Goal: Transaction & Acquisition: Purchase product/service

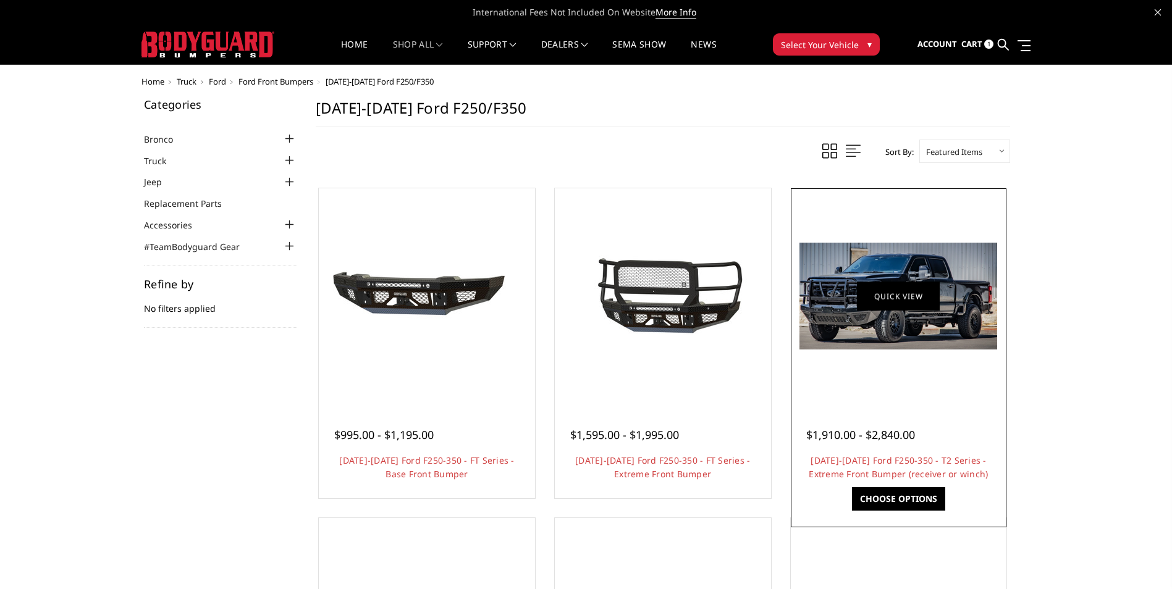
click at [895, 285] on link "Quick view" at bounding box center [898, 296] width 83 height 29
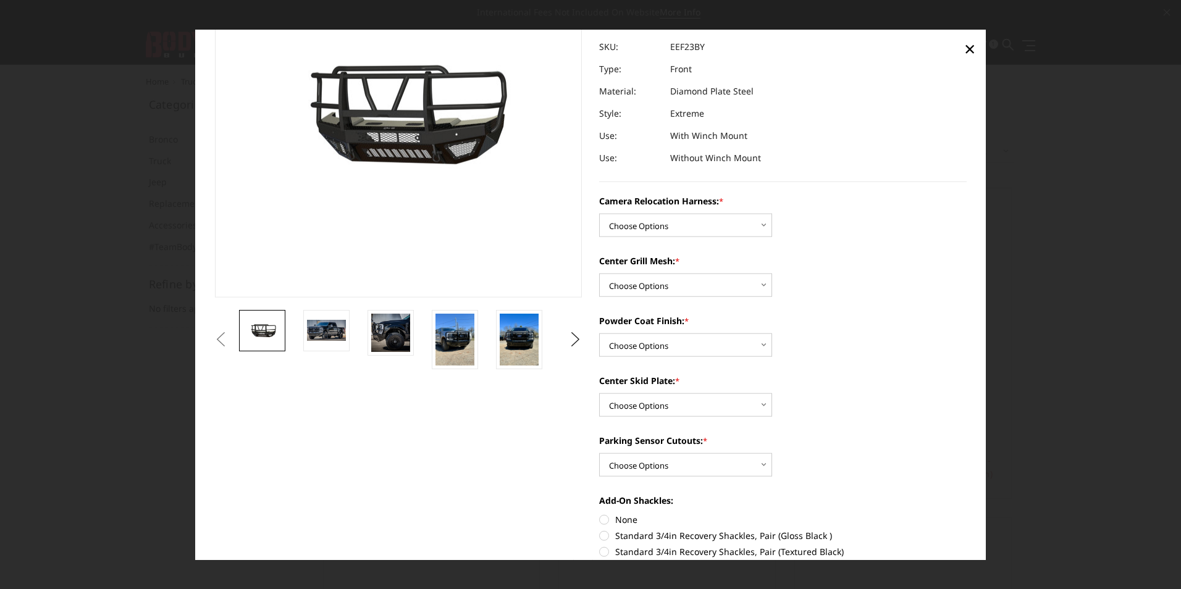
scroll to position [124, 0]
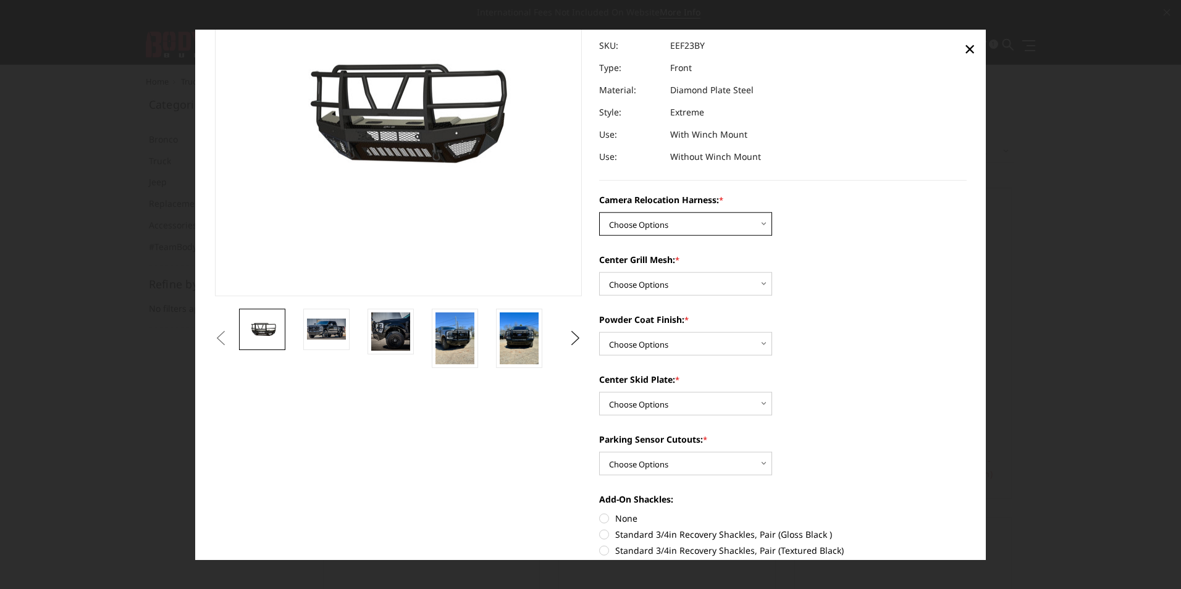
click at [699, 225] on select "Choose Options Without camera harness With camera harness" at bounding box center [685, 224] width 173 height 23
select select "3753"
click at [599, 213] on select "Choose Options Without camera harness With camera harness" at bounding box center [685, 224] width 173 height 23
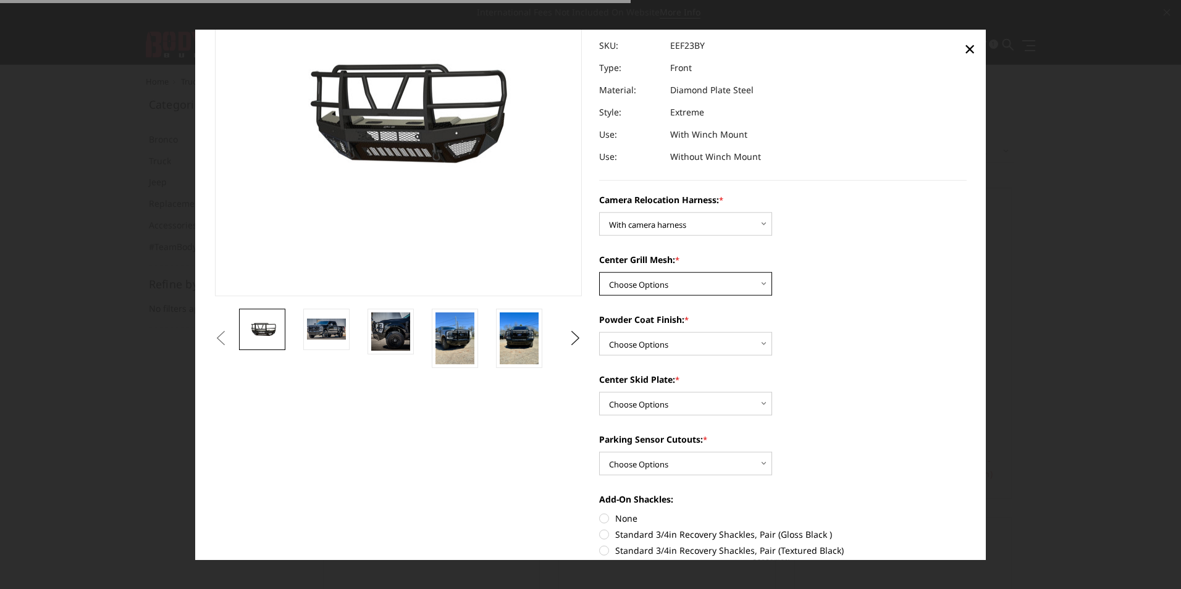
click at [663, 292] on select "Choose Options Without expanded metal With expanded metal" at bounding box center [685, 283] width 173 height 23
click at [599, 272] on select "Choose Options Without expanded metal With expanded metal" at bounding box center [685, 283] width 173 height 23
drag, startPoint x: 670, startPoint y: 277, endPoint x: 663, endPoint y: 298, distance: 22.1
click at [670, 277] on select "Choose Options Without expanded metal With expanded metal" at bounding box center [685, 283] width 173 height 23
select select "3751"
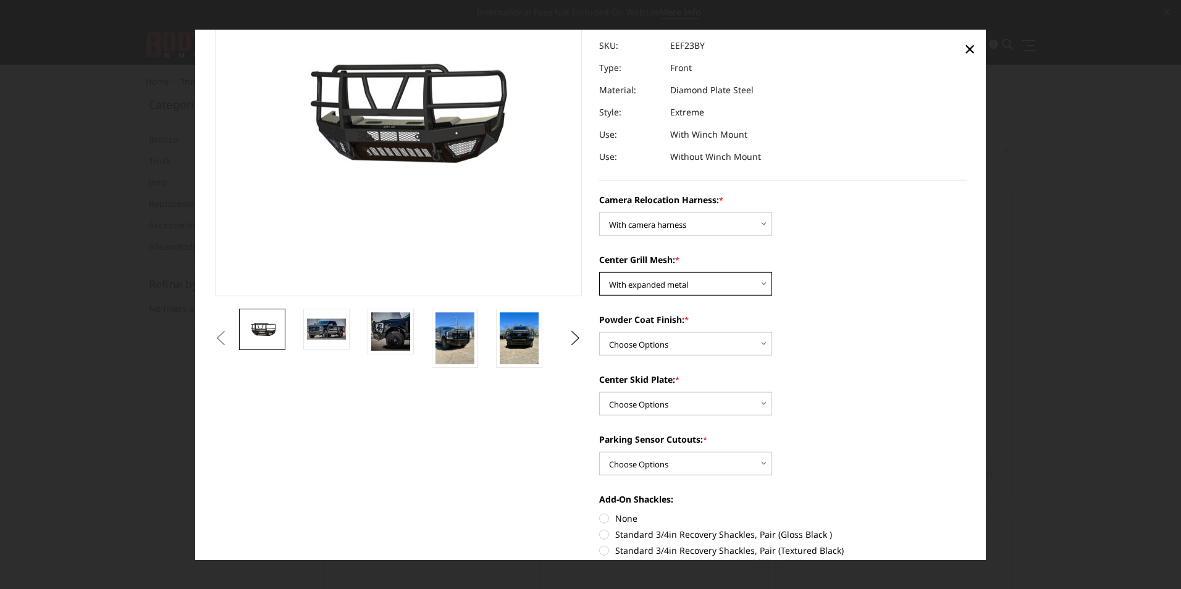
click at [599, 272] on select "Choose Options Without expanded metal With expanded metal" at bounding box center [685, 283] width 173 height 23
click at [650, 347] on select "Choose Options Textured Black Powder Coat Gloss Black Powder Coat Bare Metal" at bounding box center [685, 343] width 173 height 23
select select "3749"
click at [599, 332] on select "Choose Options Textured Black Powder Coat Gloss Black Powder Coat Bare Metal" at bounding box center [685, 343] width 173 height 23
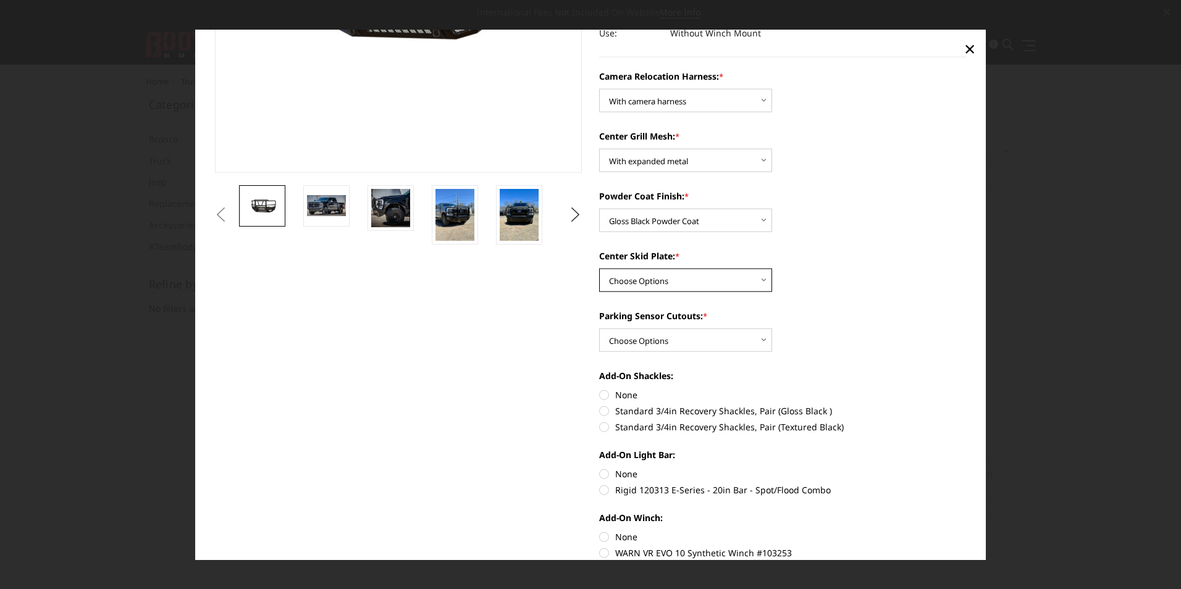
click at [682, 275] on select "Choose Options Winch Mount Skid Plate Standard Skid Plate (included) 2" Receive…" at bounding box center [685, 280] width 173 height 23
select select "3746"
click at [599, 269] on select "Choose Options Winch Mount Skid Plate Standard Skid Plate (included) 2" Receive…" at bounding box center [685, 280] width 173 height 23
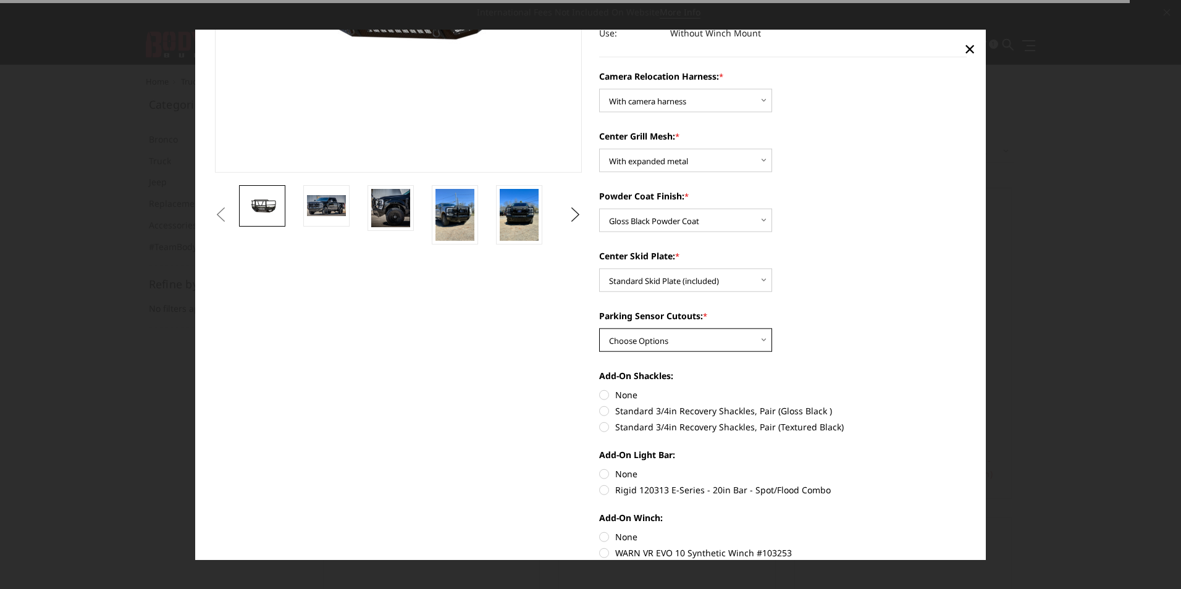
click at [674, 339] on select "Choose Options Yes - With Parking Sensor Cutouts" at bounding box center [685, 340] width 173 height 23
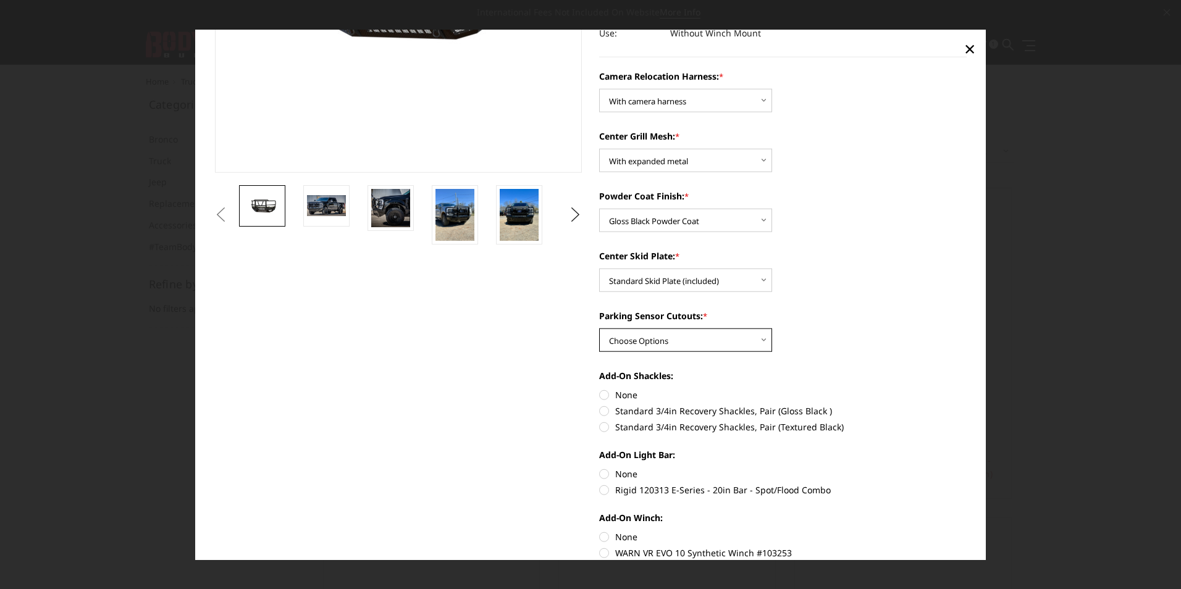
select select "3744"
click at [599, 329] on select "Choose Options Yes - With Parking Sensor Cutouts" at bounding box center [685, 340] width 173 height 23
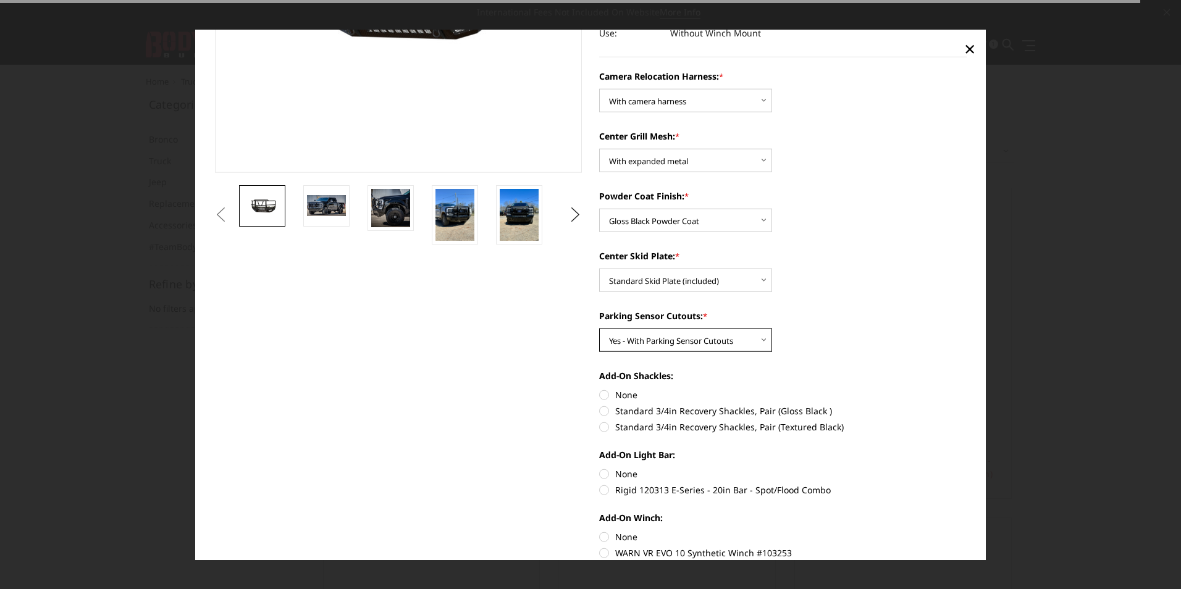
scroll to position [371, 0]
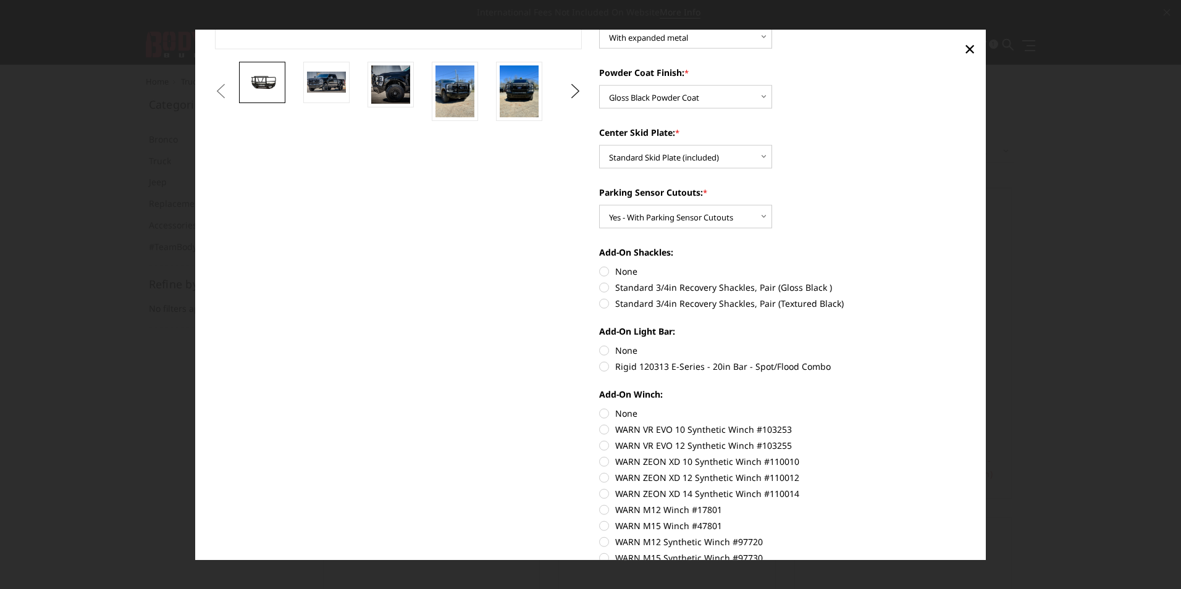
click at [620, 274] on label "None" at bounding box center [783, 271] width 368 height 13
click at [600, 266] on input "None" at bounding box center [599, 265] width 1 height 1
radio input "true"
click at [634, 349] on label "None" at bounding box center [783, 350] width 368 height 13
click at [600, 345] on input "None" at bounding box center [599, 344] width 1 height 1
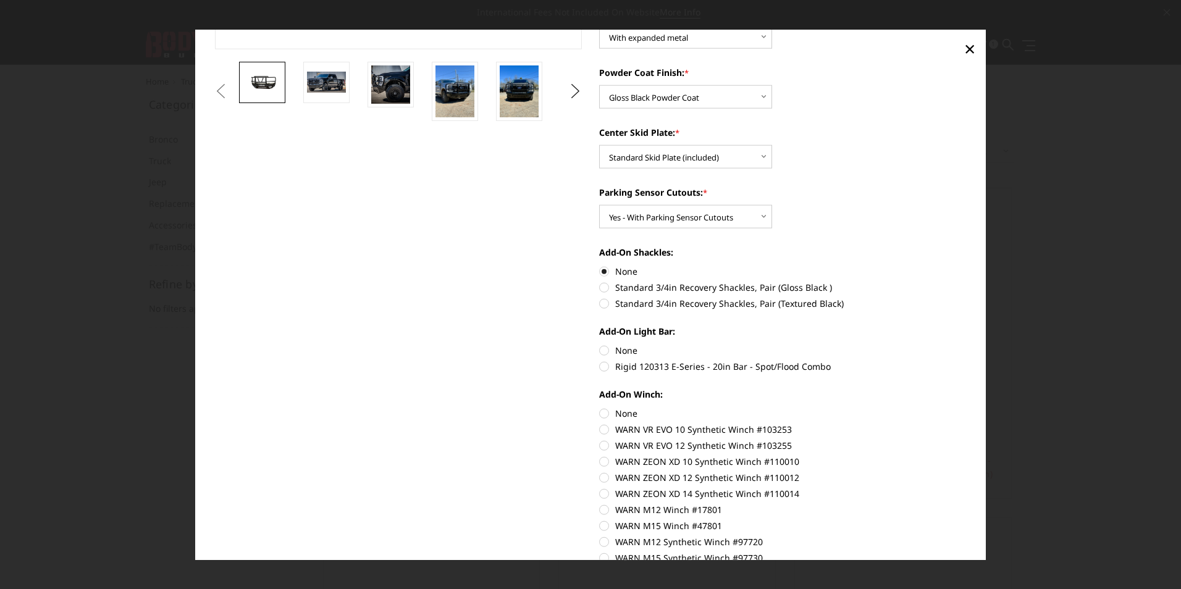
radio input "true"
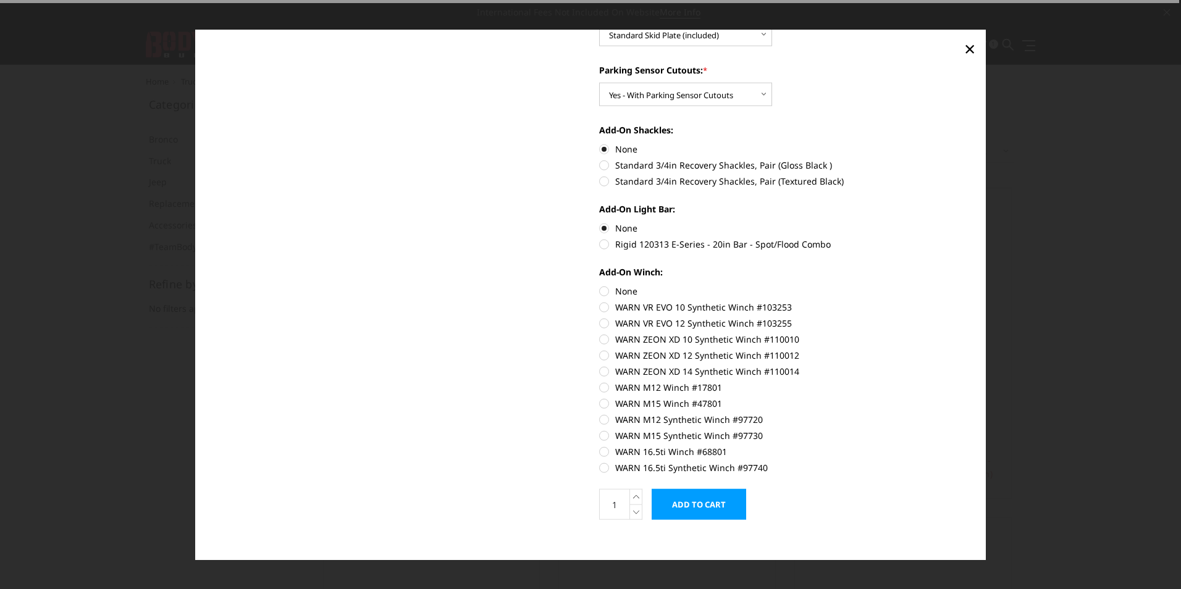
scroll to position [494, 0]
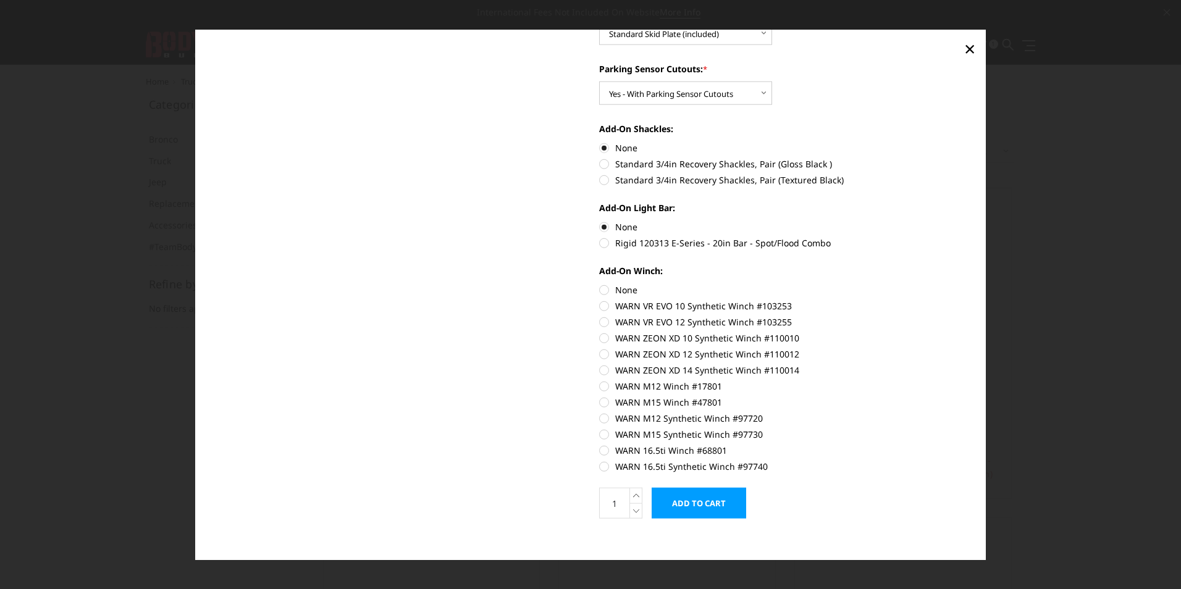
click at [620, 284] on label "None" at bounding box center [783, 290] width 368 height 13
click at [600, 284] on input "None" at bounding box center [599, 284] width 1 height 1
radio input "true"
click at [622, 286] on label "None" at bounding box center [783, 290] width 368 height 13
click at [600, 284] on input "None" at bounding box center [599, 284] width 1 height 1
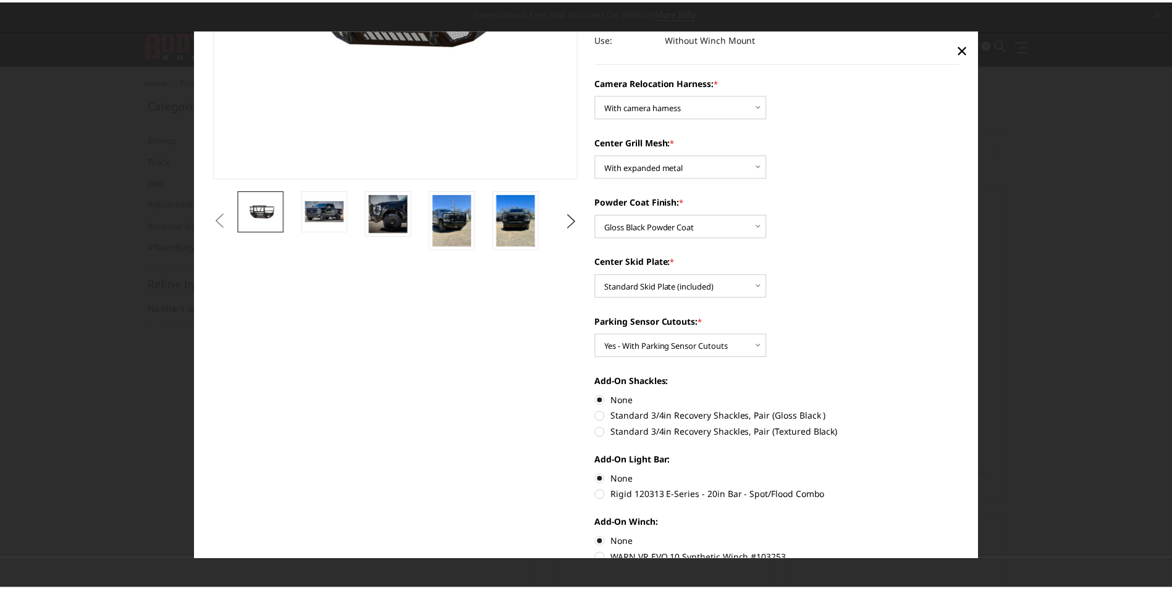
scroll to position [0, 0]
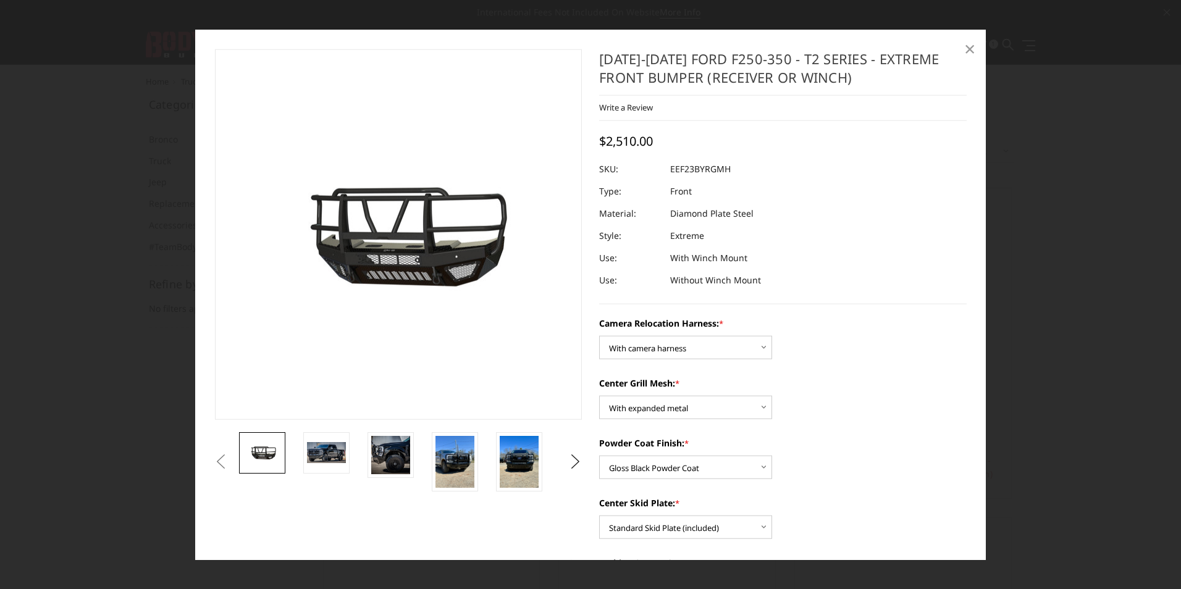
click at [969, 53] on span "×" at bounding box center [970, 48] width 11 height 27
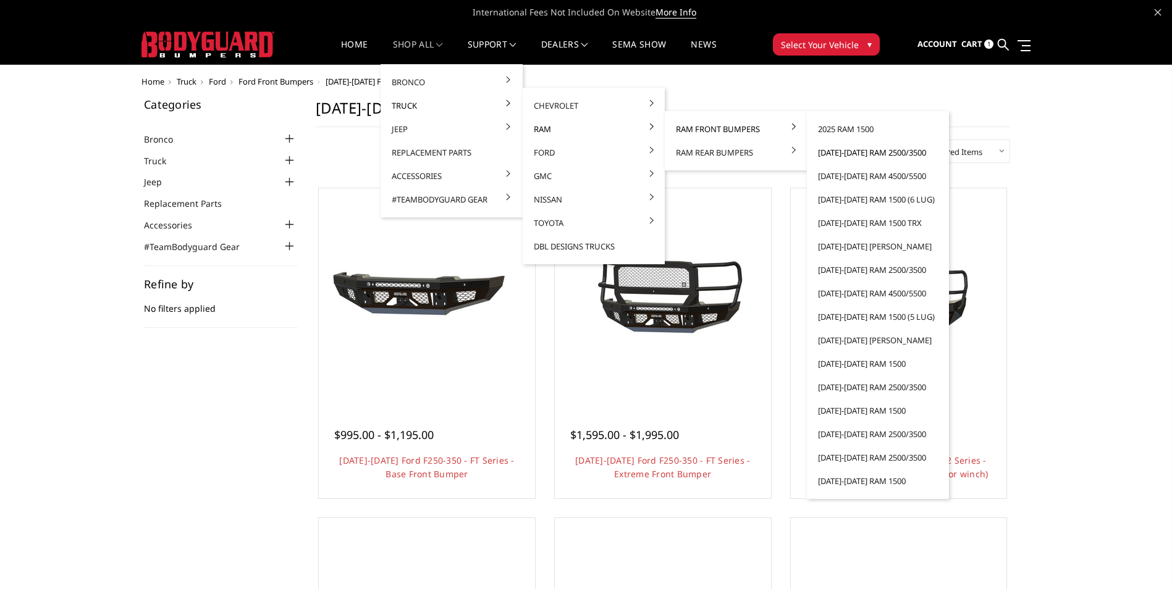
click at [866, 153] on link "[DATE]-[DATE] Ram 2500/3500" at bounding box center [878, 152] width 132 height 23
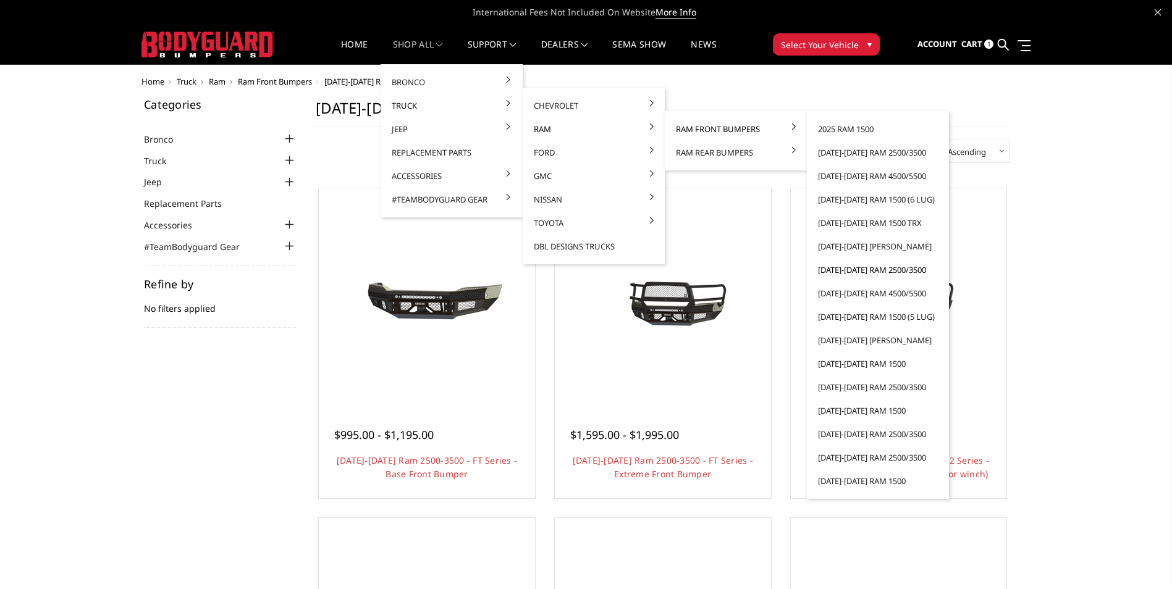
click at [858, 275] on link "[DATE]-[DATE] Ram 2500/3500" at bounding box center [878, 269] width 132 height 23
click at [861, 266] on link "[DATE]-[DATE] Ram 2500/3500" at bounding box center [878, 269] width 132 height 23
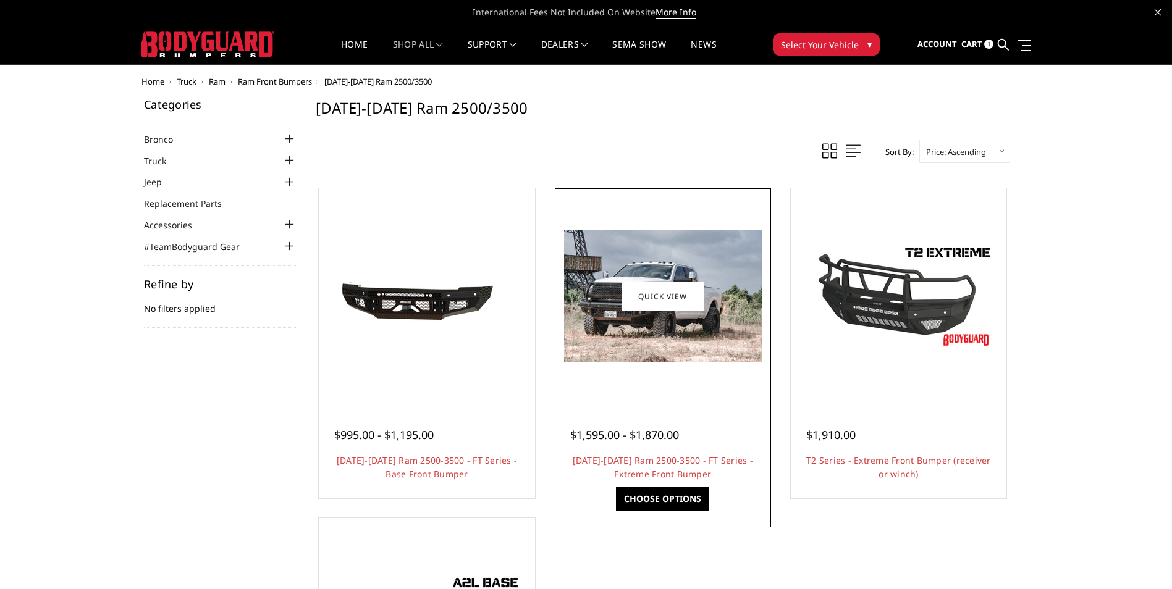
click at [649, 361] on img at bounding box center [663, 296] width 198 height 132
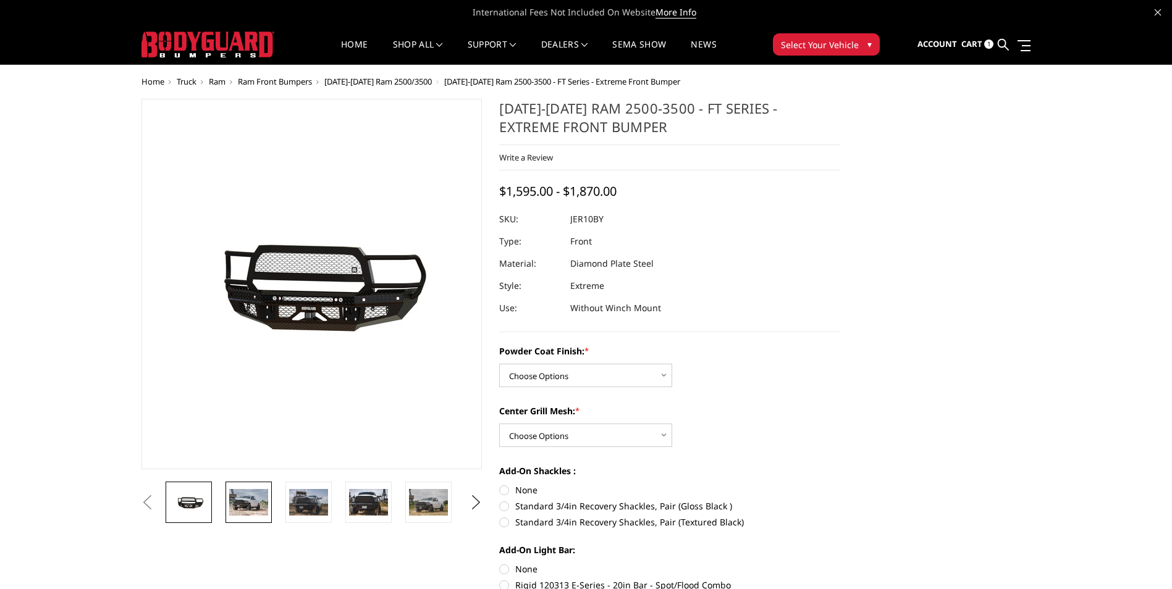
click at [254, 505] on img at bounding box center [248, 502] width 39 height 26
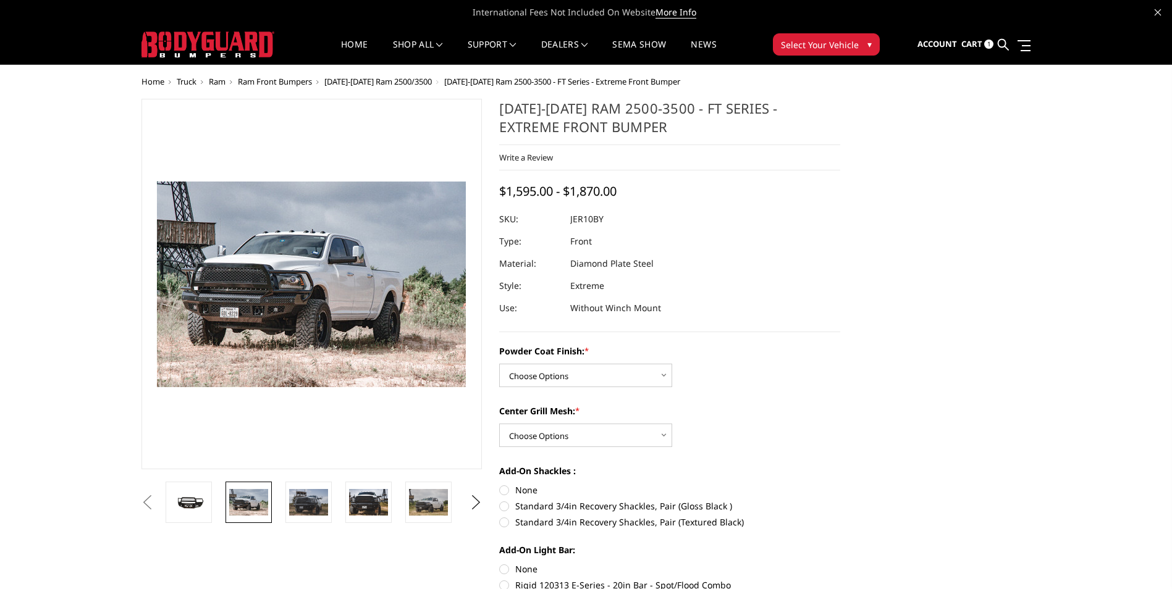
click at [157, 510] on button "Previous" at bounding box center [147, 503] width 19 height 19
click at [198, 499] on img at bounding box center [188, 502] width 39 height 17
